Goal: Download file/media: Download file/media

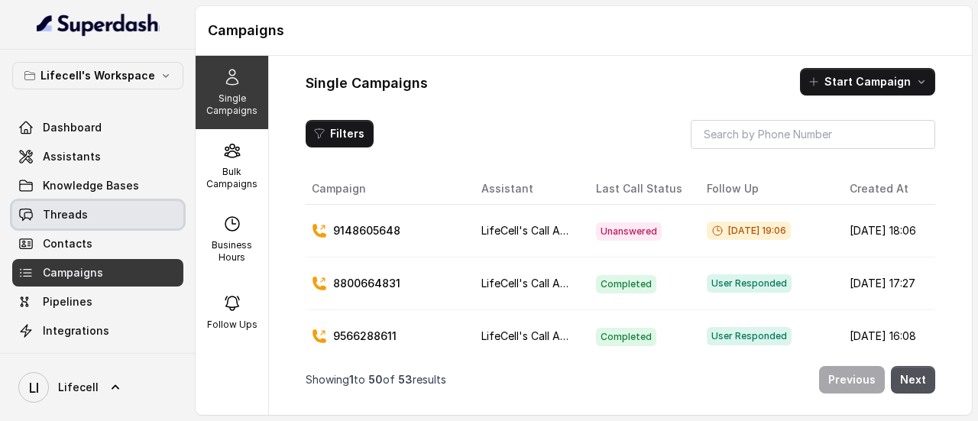
click at [72, 217] on span "Threads" at bounding box center [65, 214] width 45 height 15
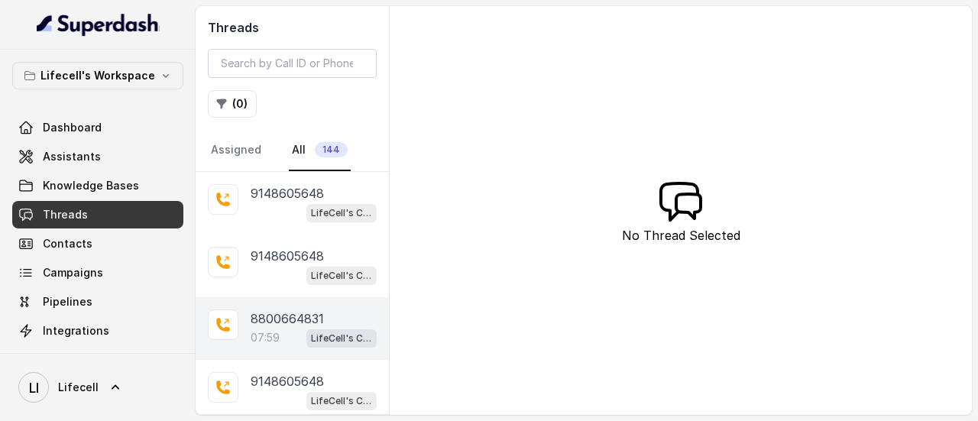
click at [267, 325] on p "8800664831" at bounding box center [287, 318] width 73 height 18
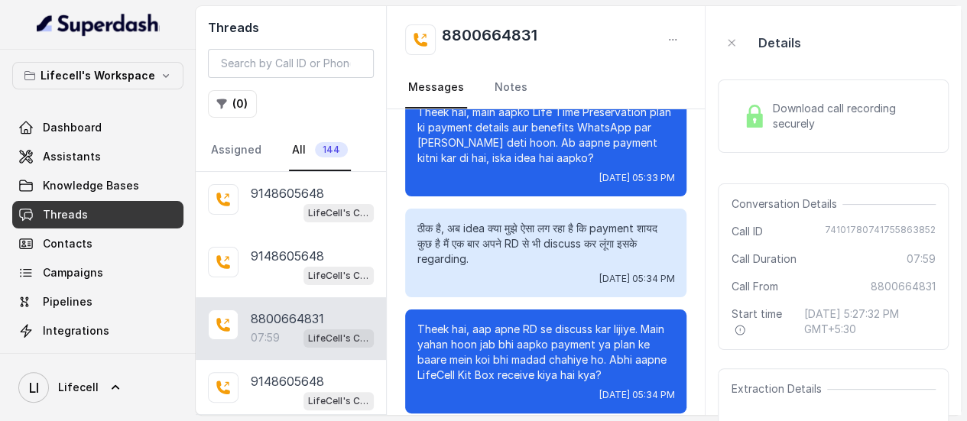
scroll to position [730, 0]
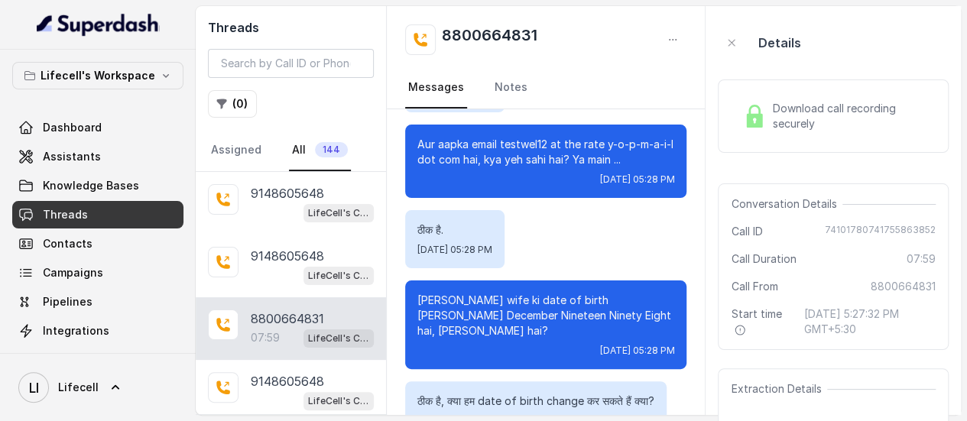
drag, startPoint x: 681, startPoint y: 164, endPoint x: 655, endPoint y: 113, distance: 56.7
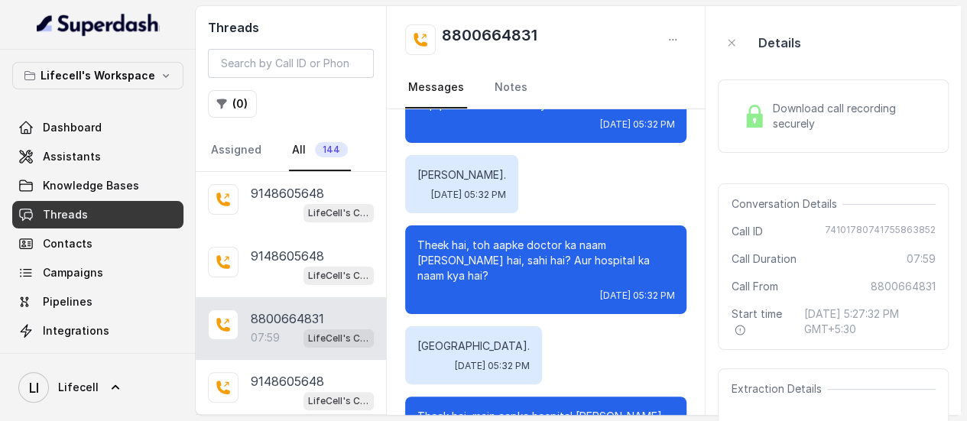
scroll to position [4242, 0]
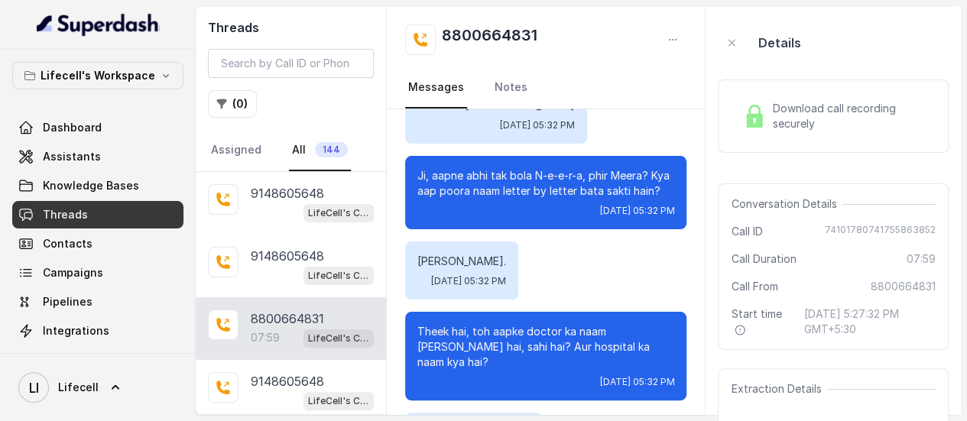
click at [800, 115] on span "Download call recording securely" at bounding box center [850, 116] width 157 height 31
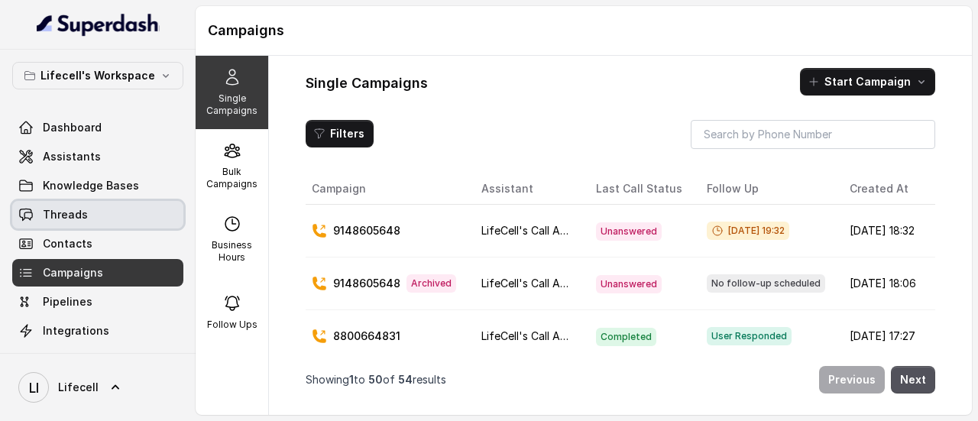
click at [70, 212] on span "Threads" at bounding box center [65, 214] width 45 height 15
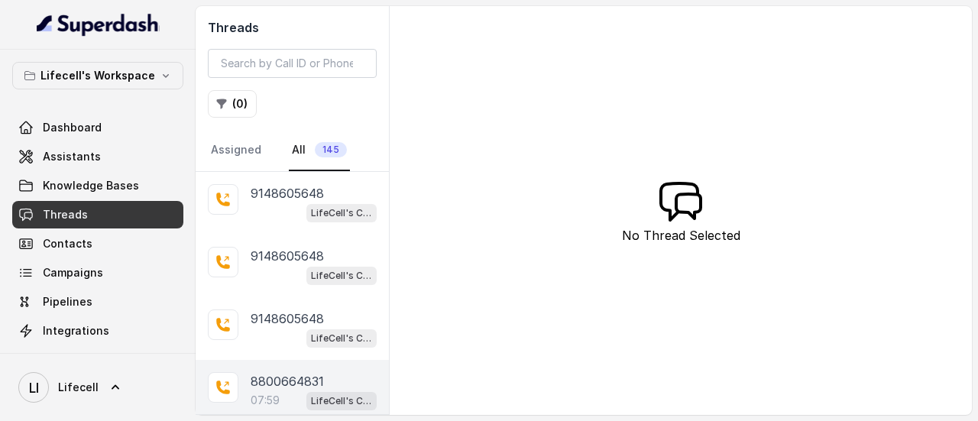
click at [303, 372] on p "8800664831" at bounding box center [287, 381] width 73 height 18
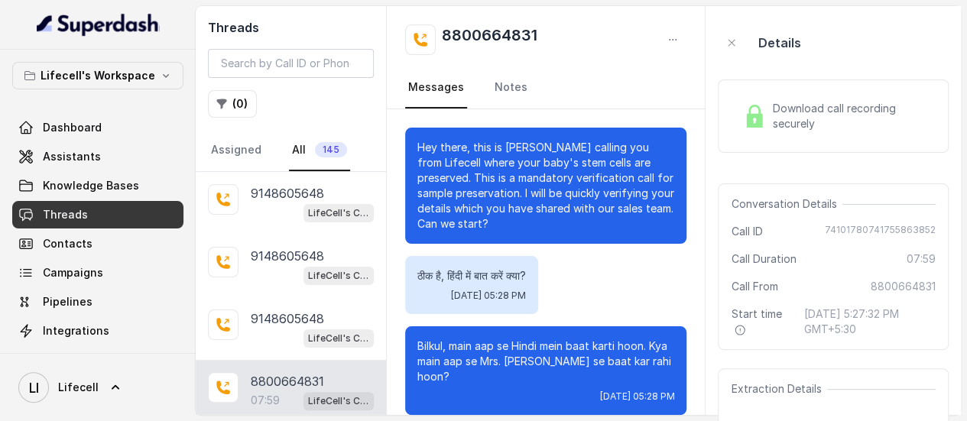
scroll to position [6409, 0]
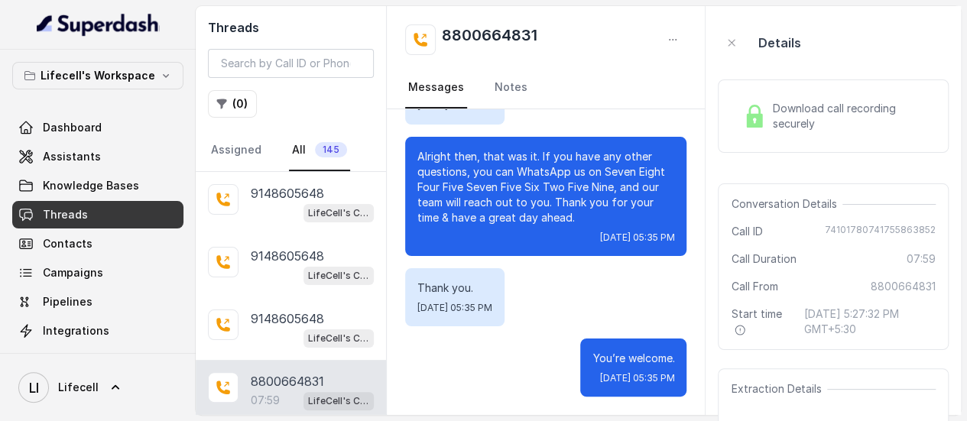
click at [828, 117] on span "Download call recording securely" at bounding box center [850, 116] width 157 height 31
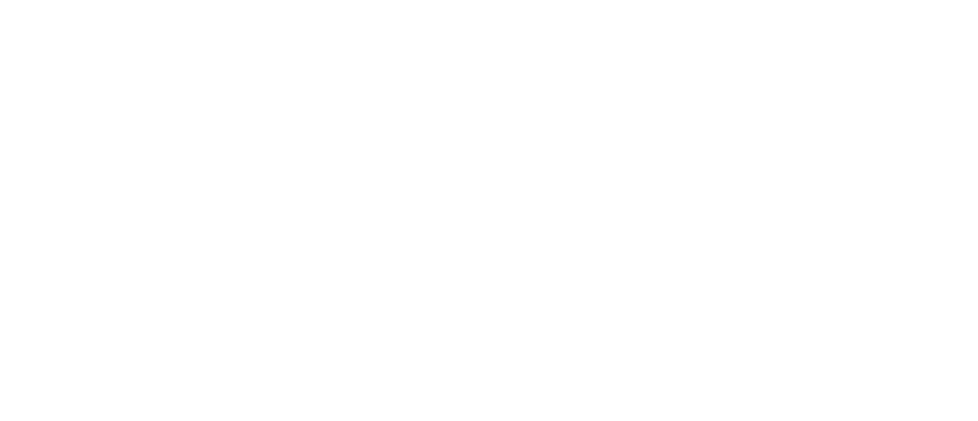
click at [533, 0] on html at bounding box center [489, 0] width 978 height 0
